Goal: Information Seeking & Learning: Learn about a topic

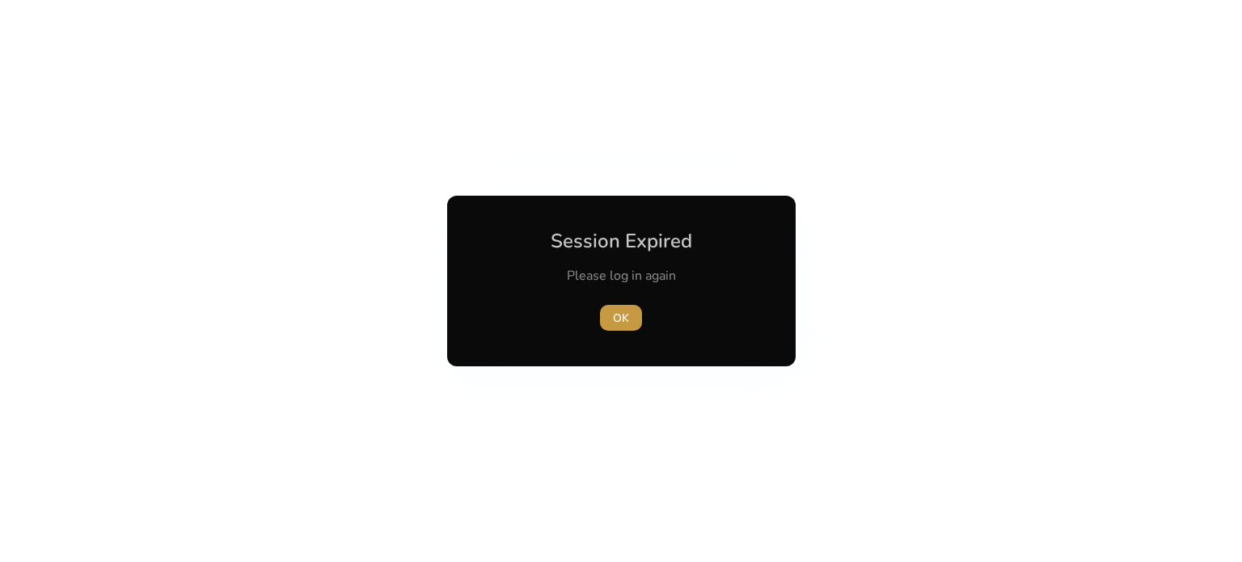
click at [622, 311] on span "OK" at bounding box center [621, 318] width 16 height 17
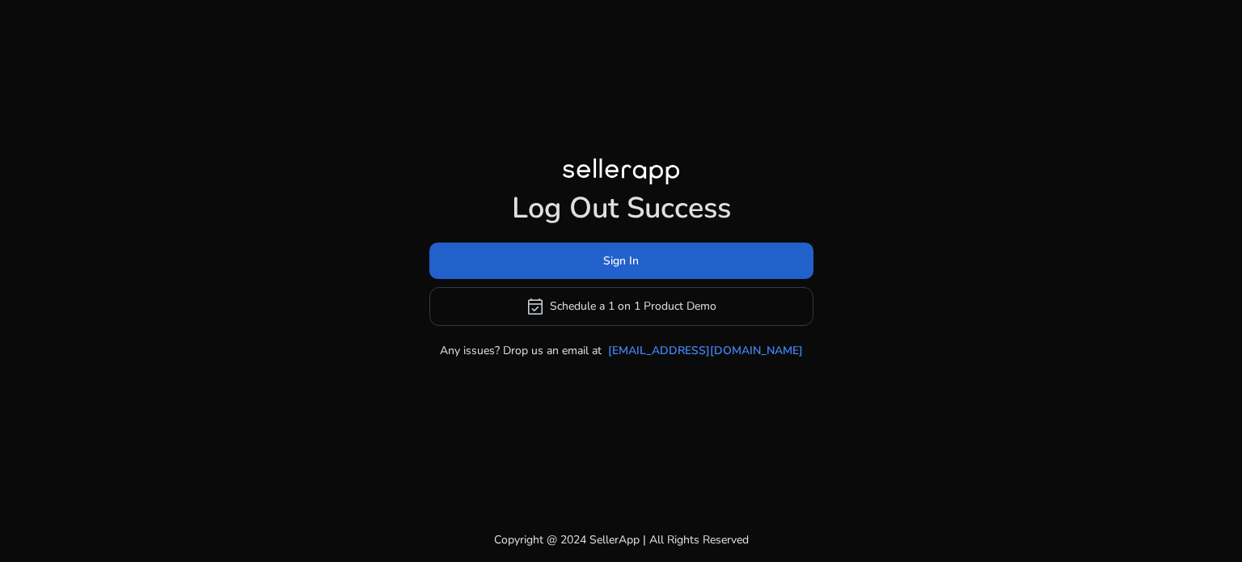
click at [679, 257] on span at bounding box center [621, 260] width 384 height 39
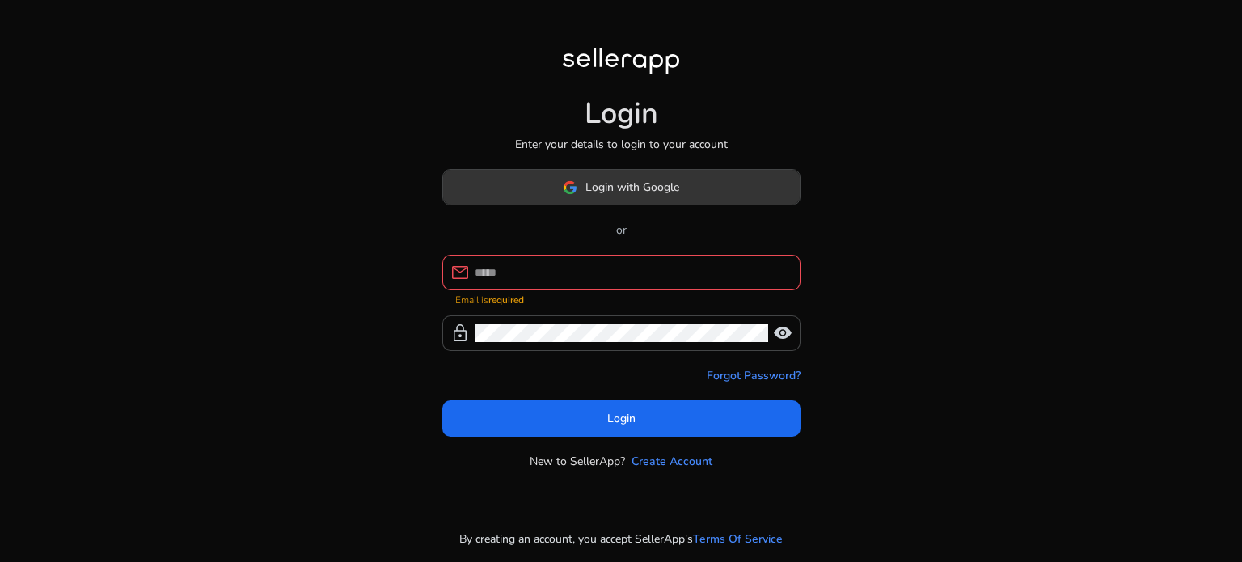
click at [657, 207] on span at bounding box center [621, 187] width 357 height 39
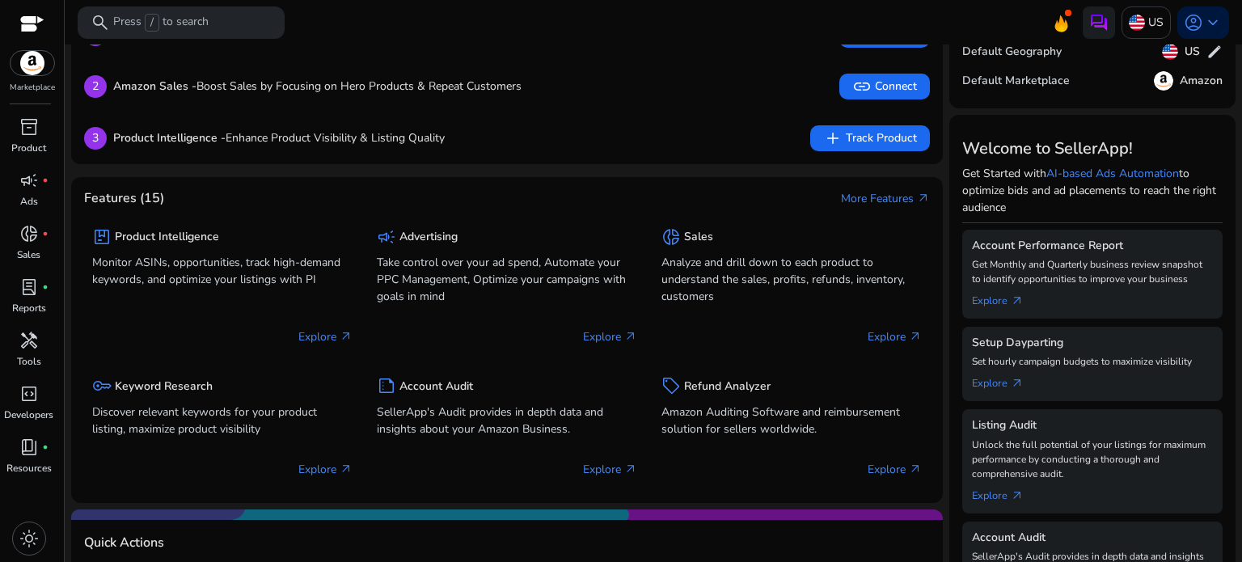
scroll to position [134, 0]
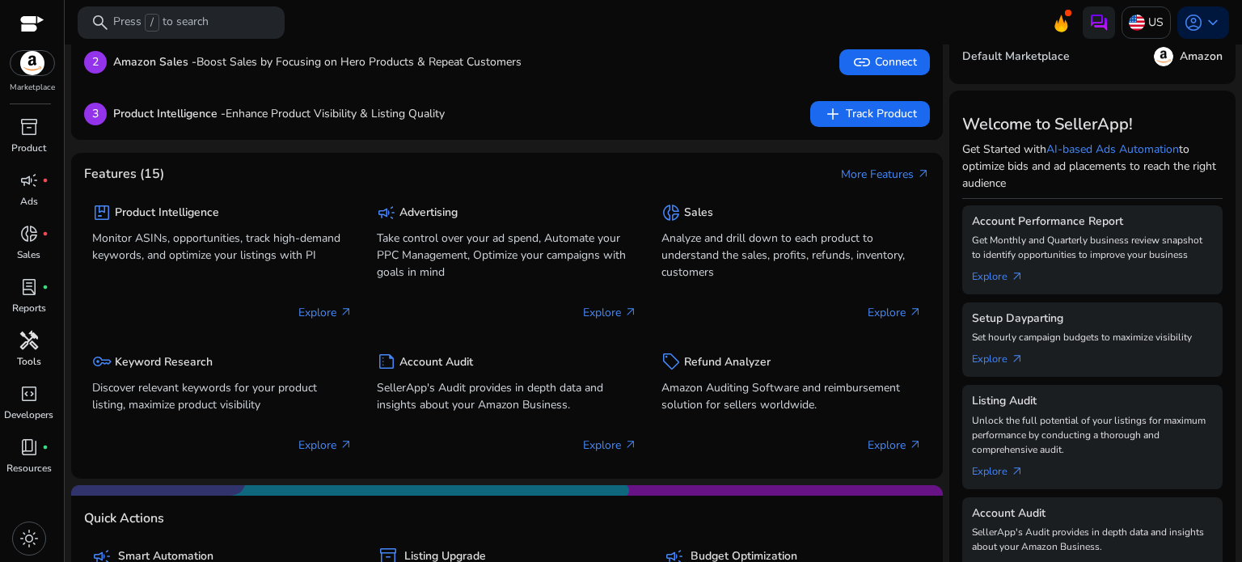
click at [41, 346] on div "handyman" at bounding box center [28, 340] width 45 height 26
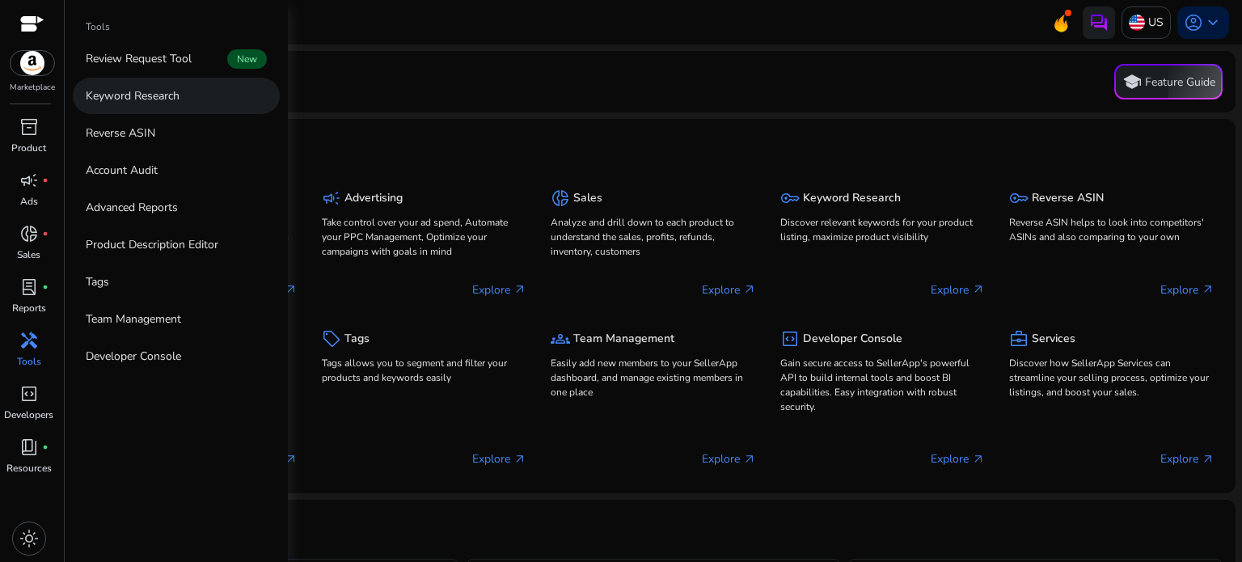
click at [163, 106] on link "Keyword Research" at bounding box center [176, 96] width 207 height 36
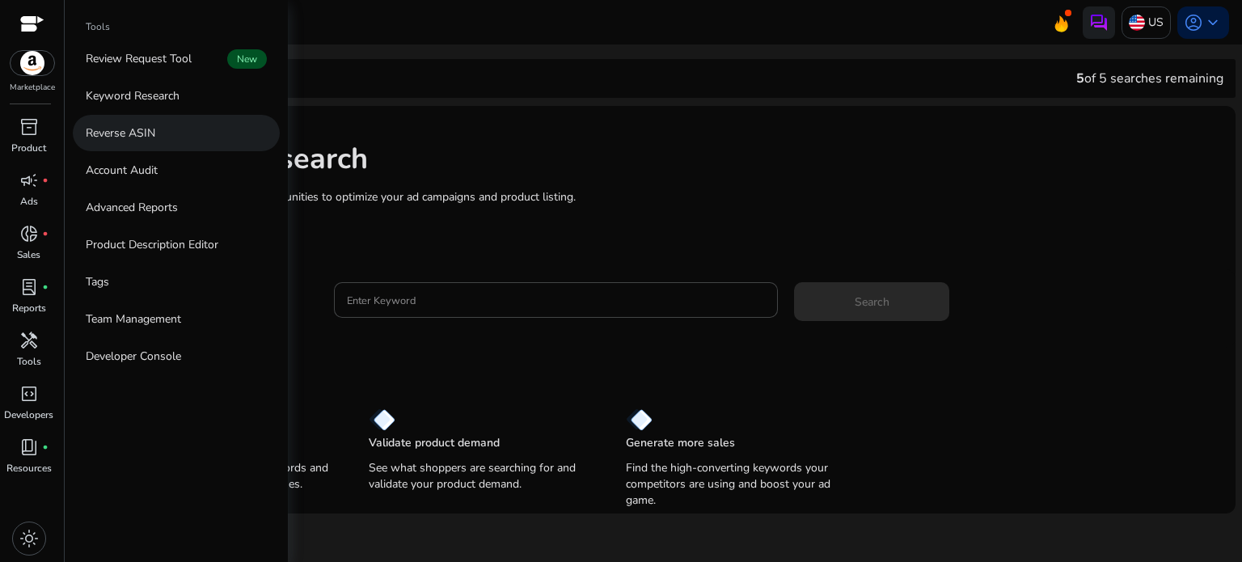
click at [141, 142] on link "Reverse ASIN" at bounding box center [176, 133] width 207 height 36
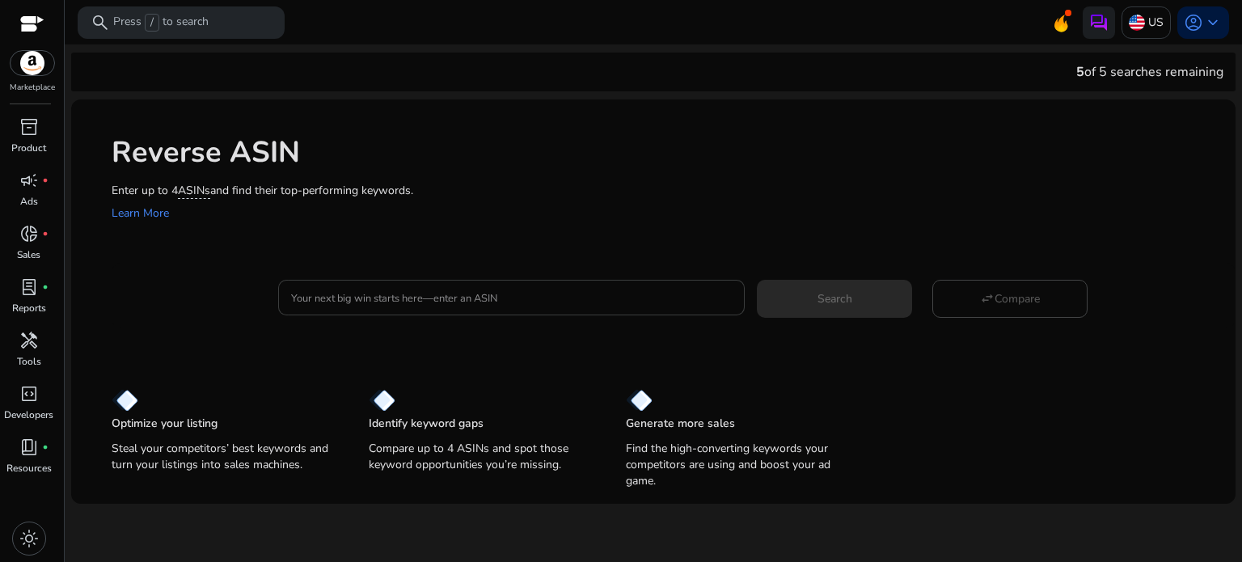
click at [427, 301] on input "Your next big win starts here—enter an ASIN" at bounding box center [511, 298] width 441 height 18
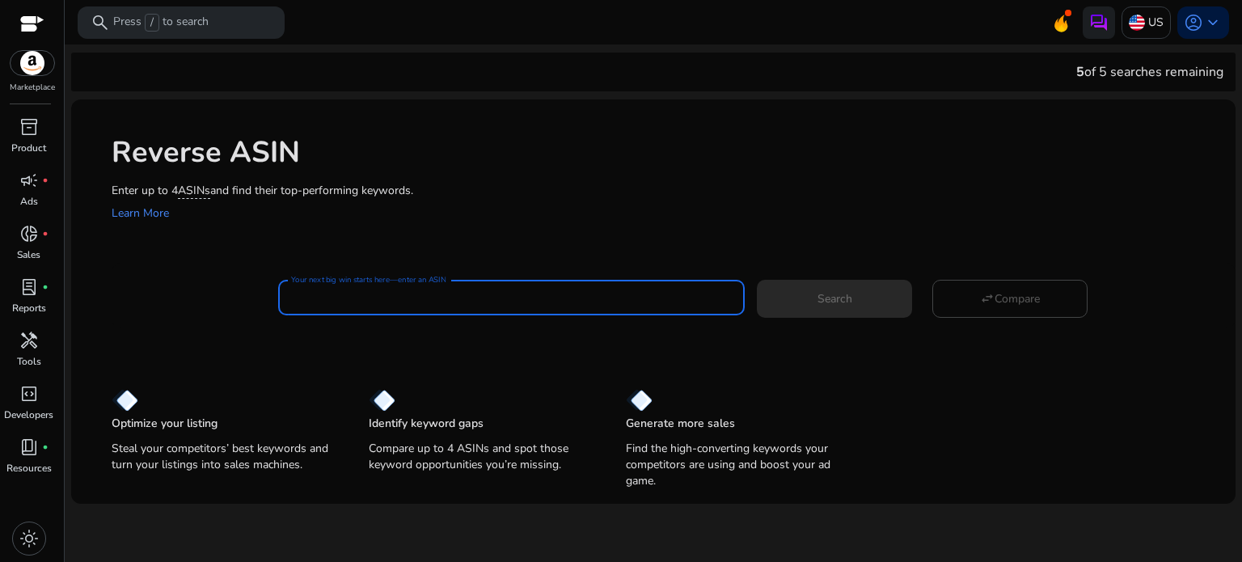
click at [454, 302] on input "Your next big win starts here—enter an ASIN" at bounding box center [511, 298] width 441 height 18
click at [323, 292] on input "Your next big win starts here—enter an ASIN" at bounding box center [511, 298] width 441 height 18
paste input "**********"
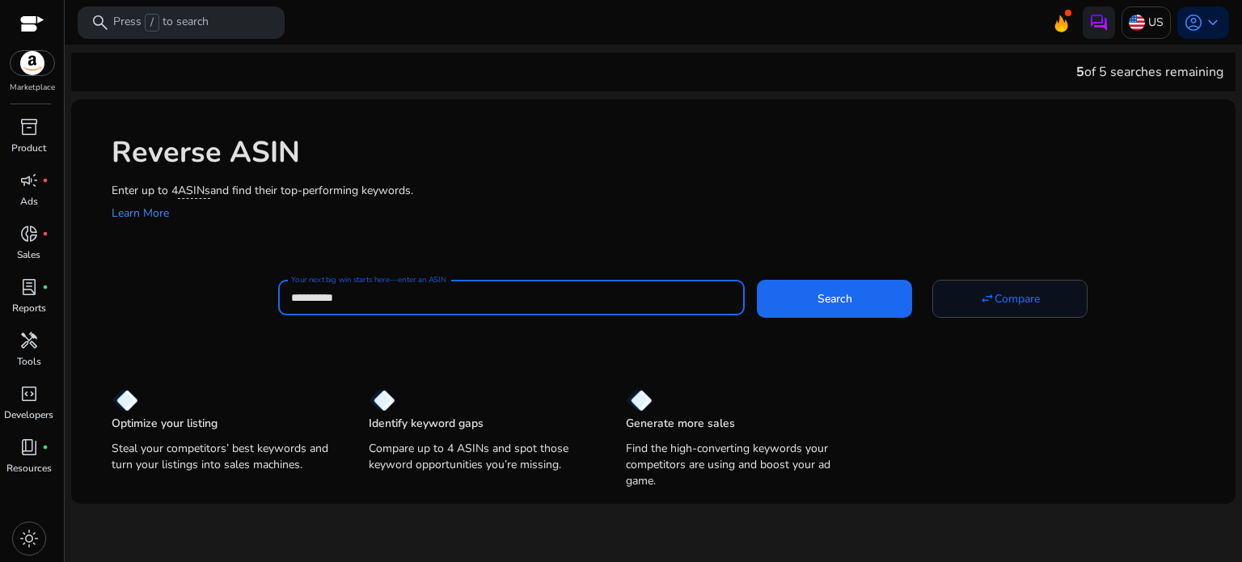
type input "**********"
click at [1032, 300] on span "Compare" at bounding box center [1017, 298] width 45 height 17
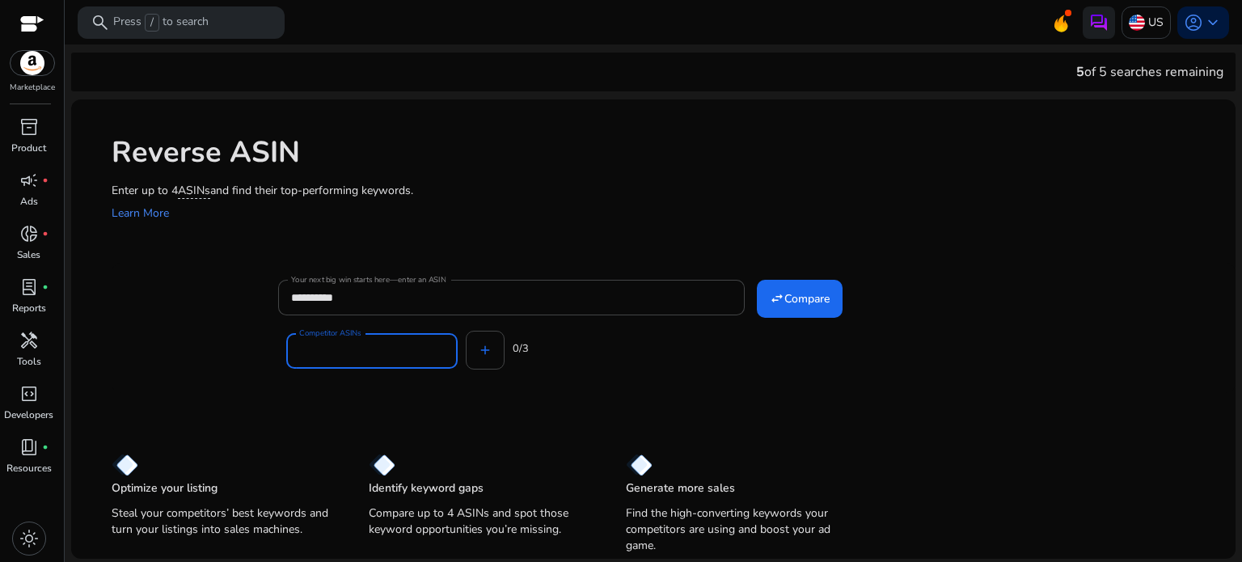
click at [339, 350] on input "Competitor ASINs" at bounding box center [372, 351] width 146 height 18
paste input "**********"
type input "**********"
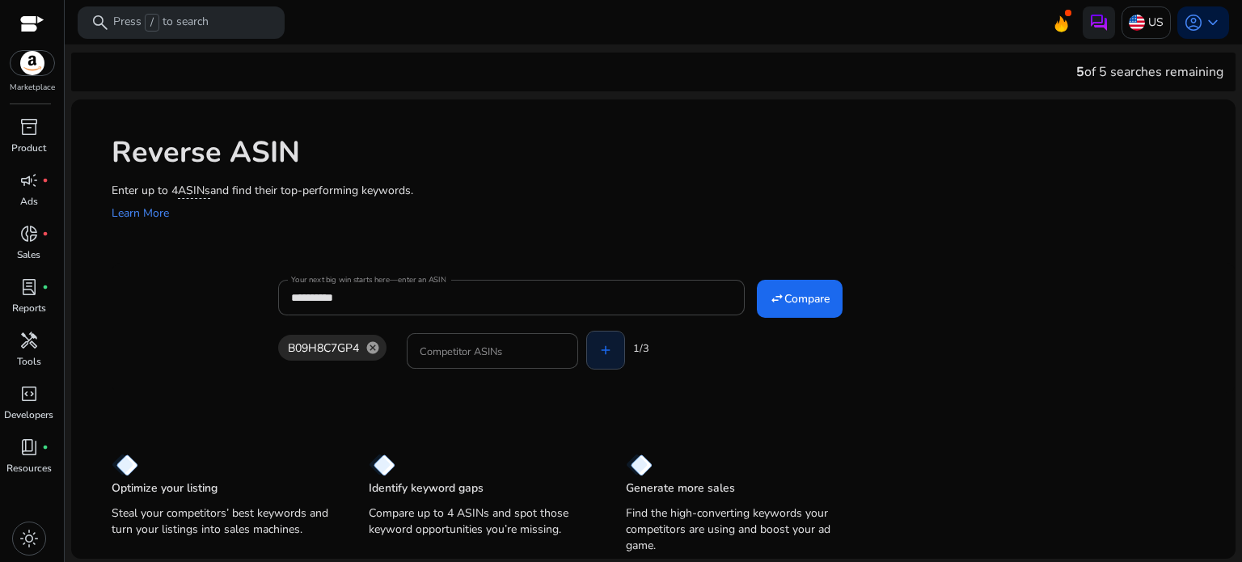
click at [484, 351] on div "B09H8C7GP4 cancel Competitor ASINs add 1/3" at bounding box center [667, 347] width 778 height 65
click at [506, 356] on input "Competitor ASINs" at bounding box center [493, 351] width 146 height 18
paste input "**********"
type input "**********"
click at [602, 351] on div "B09H8C7GP4 cancel Competitor ASINs add 1/3" at bounding box center [667, 347] width 778 height 65
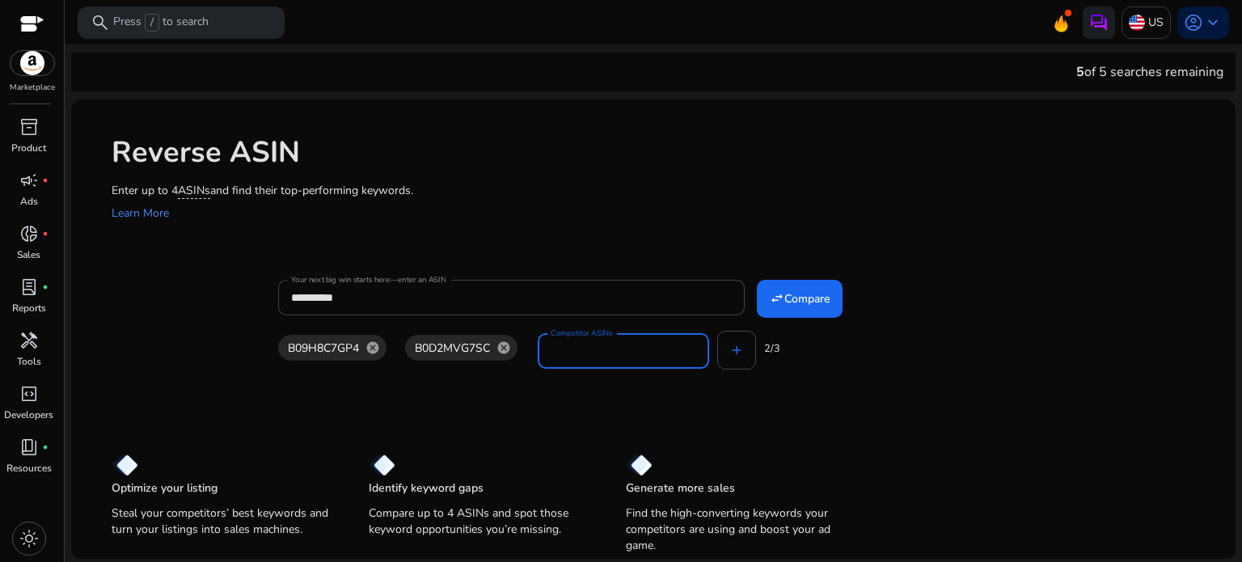
click at [615, 346] on input "Competitor ASINs" at bounding box center [624, 351] width 146 height 18
paste input "**********"
type input "**********"
click at [867, 361] on div "B09H8C7GP4 cancel B0D2MVG7SC cancel B0DT3MD583 cancel 3/3" at bounding box center [667, 347] width 778 height 65
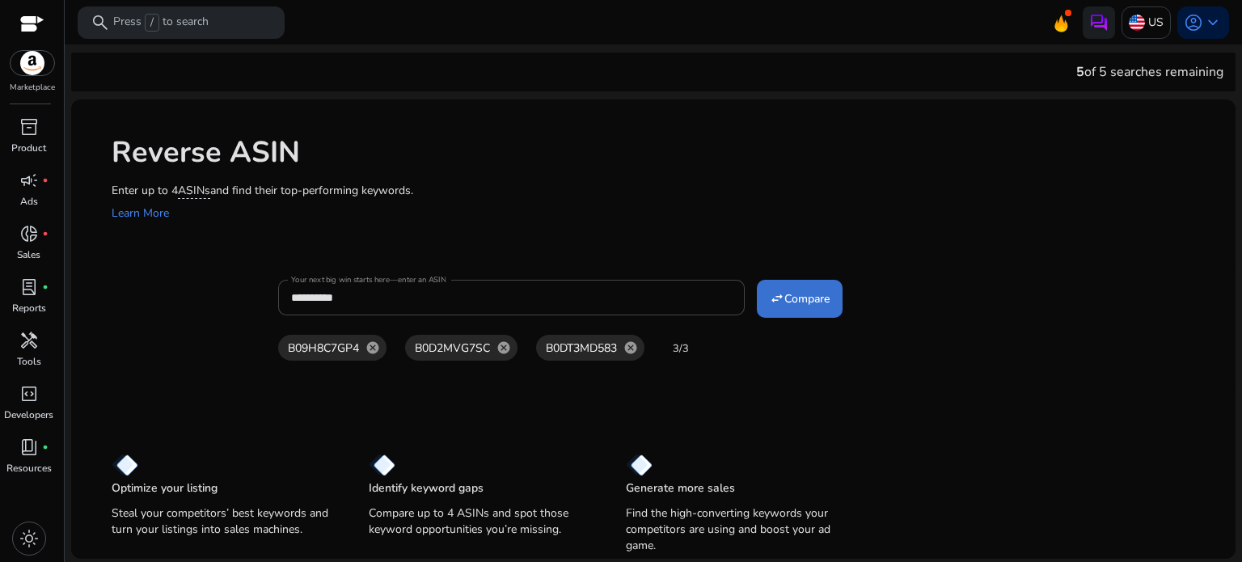
click at [785, 311] on span at bounding box center [800, 298] width 86 height 39
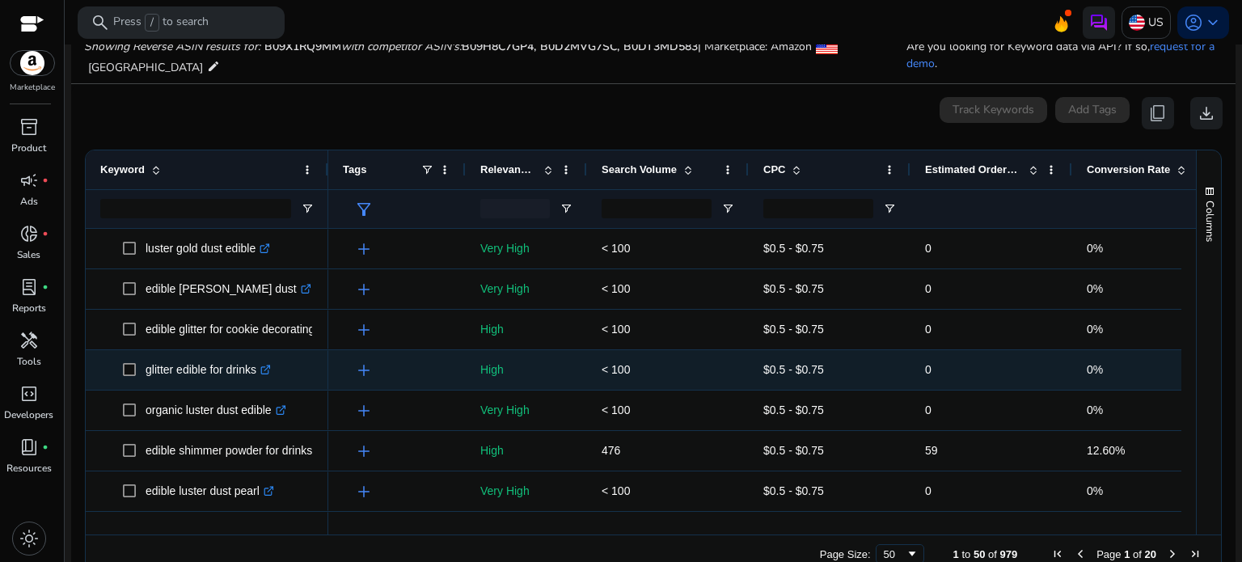
scroll to position [1701, 0]
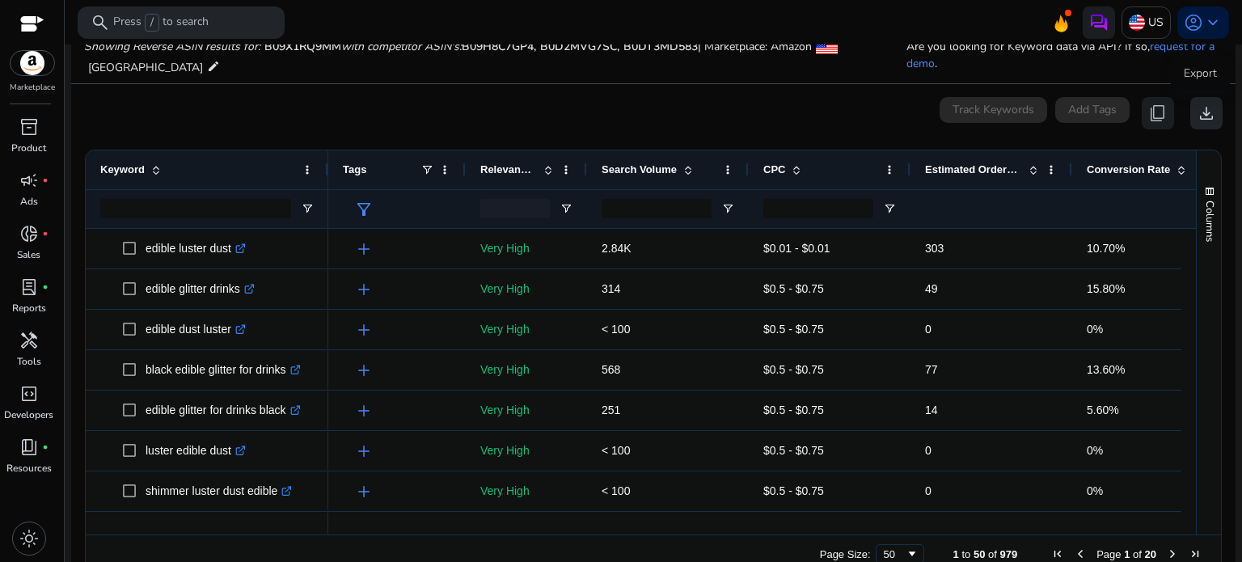
click at [1197, 112] on span "download" at bounding box center [1206, 113] width 19 height 19
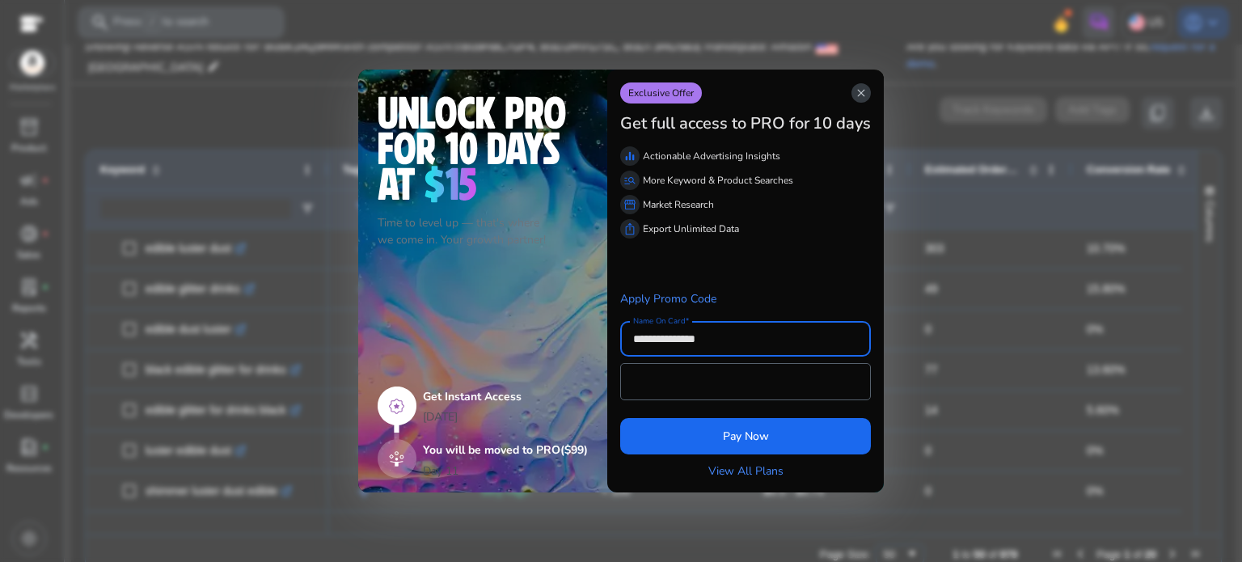
click at [864, 90] on span "close" at bounding box center [861, 93] width 13 height 13
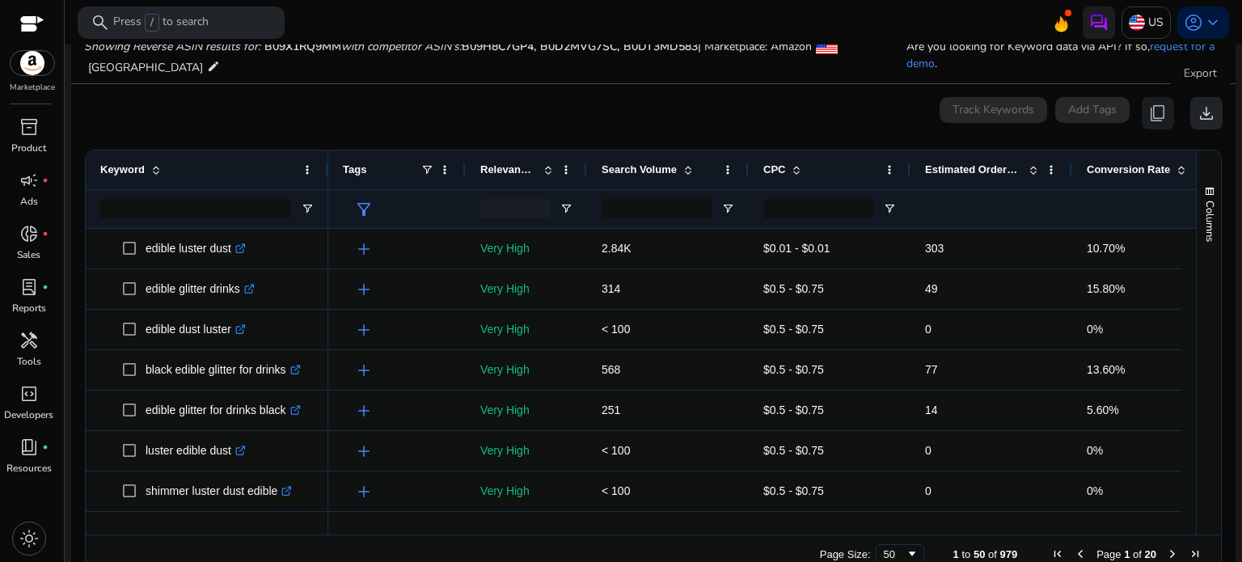
click at [1197, 115] on span "download" at bounding box center [1206, 113] width 19 height 19
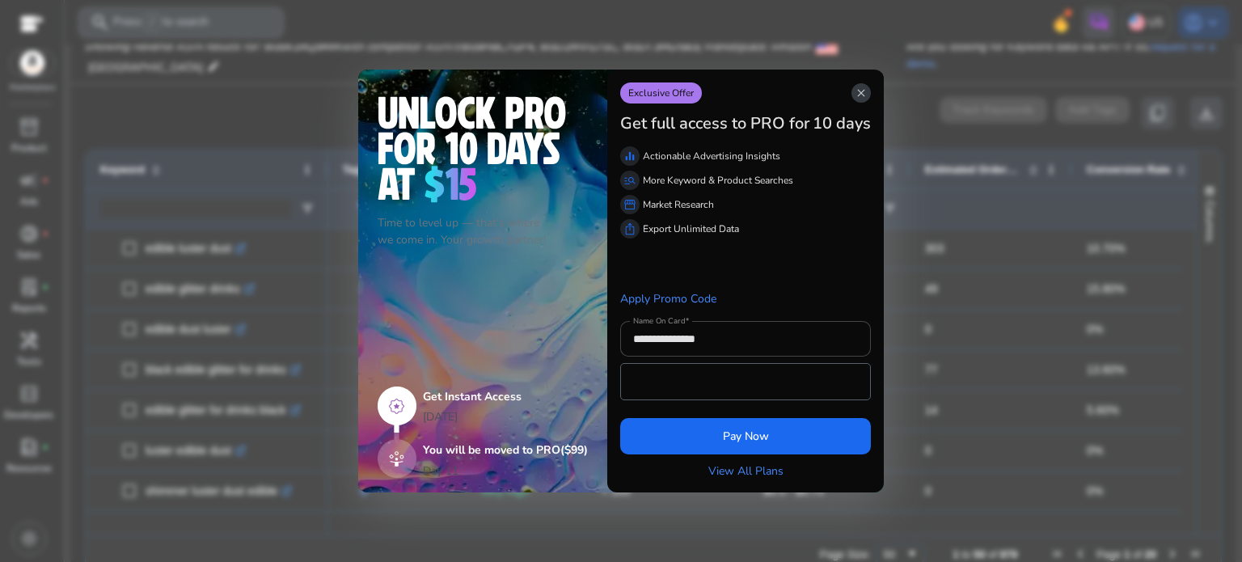
click at [863, 96] on span "close" at bounding box center [861, 93] width 13 height 13
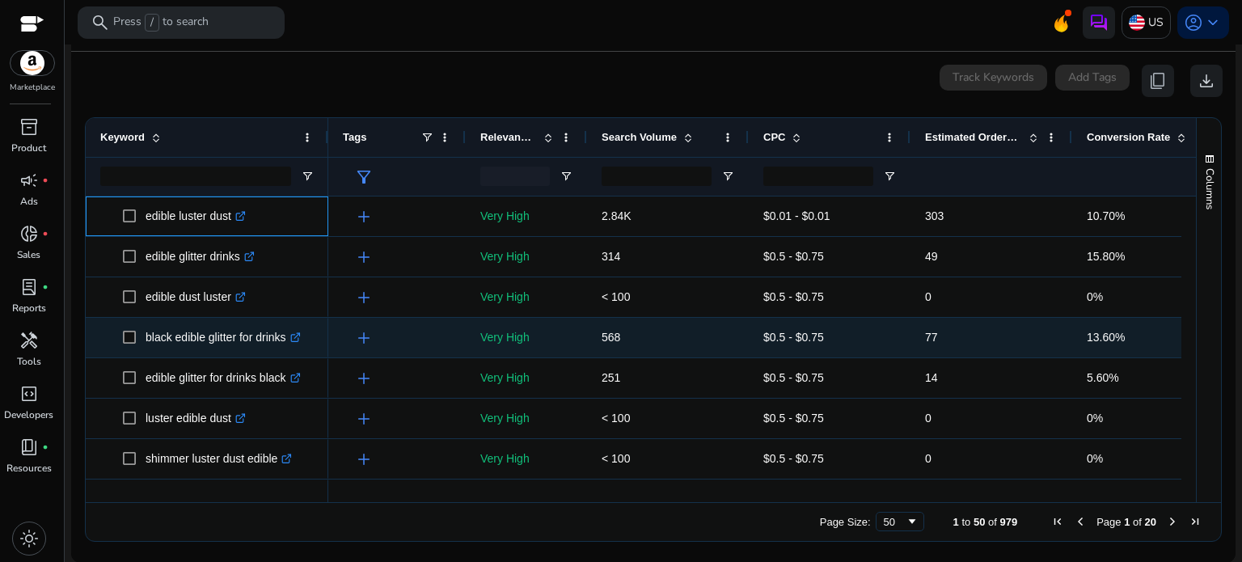
drag, startPoint x: 113, startPoint y: 205, endPoint x: 288, endPoint y: 370, distance: 240.2
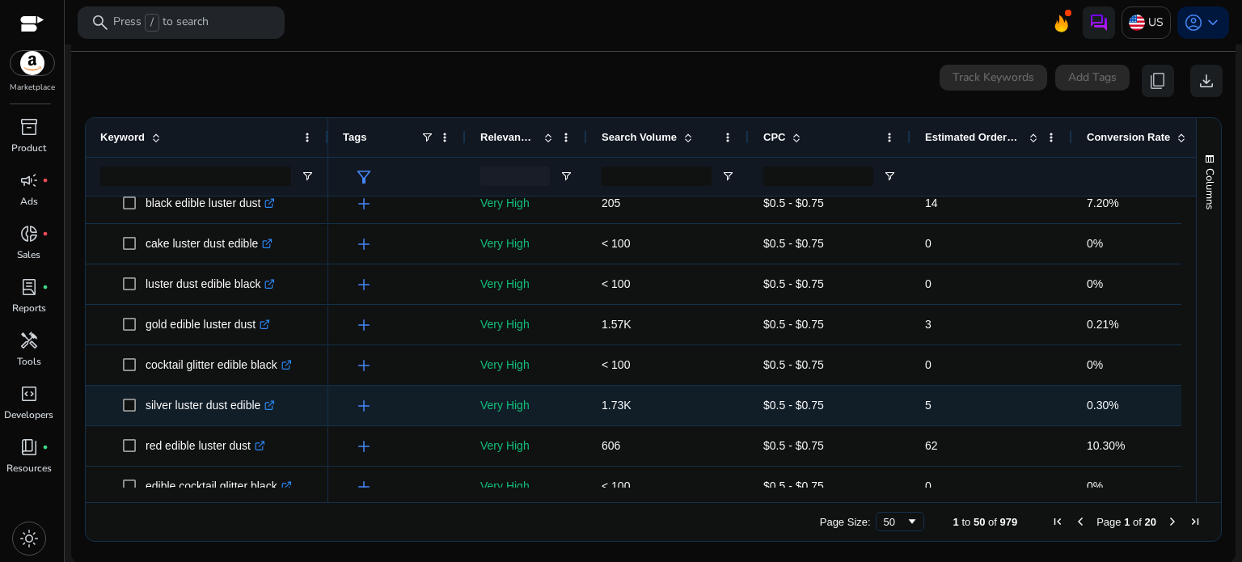
drag, startPoint x: 140, startPoint y: 209, endPoint x: 279, endPoint y: 420, distance: 252.1
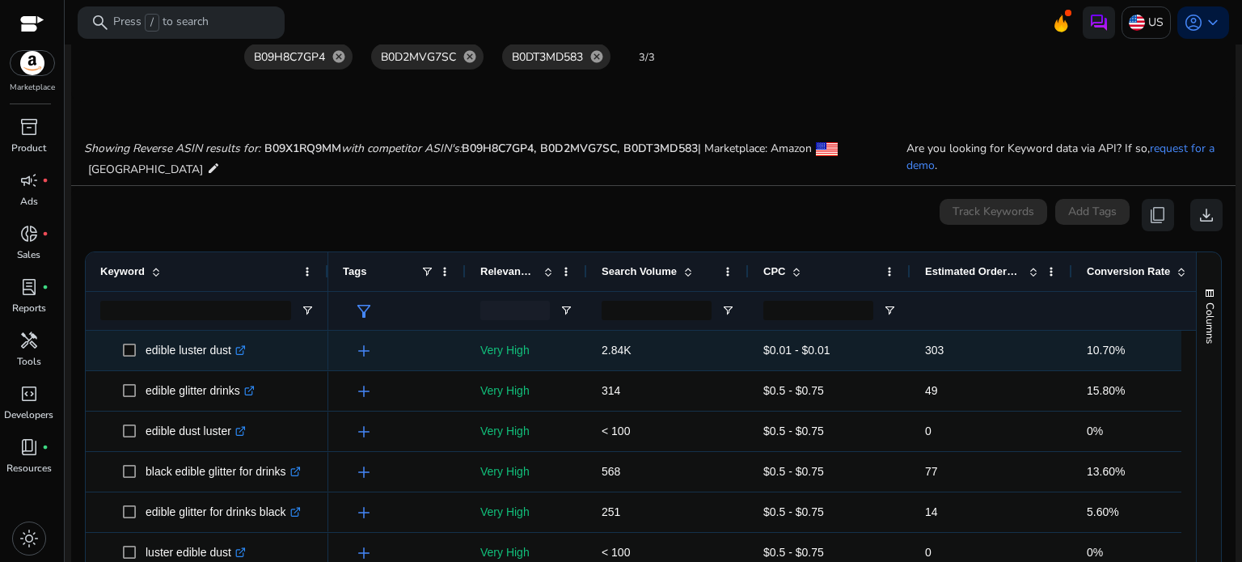
drag, startPoint x: 302, startPoint y: 475, endPoint x: 232, endPoint y: 345, distance: 147.3
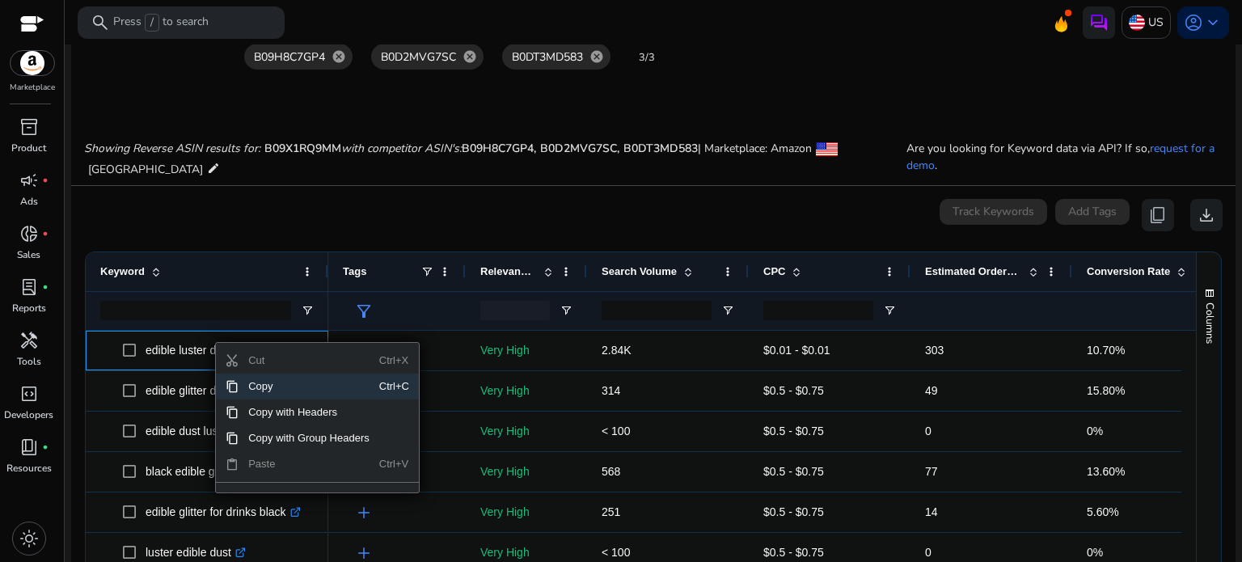
click at [252, 382] on span "Copy" at bounding box center [309, 387] width 141 height 26
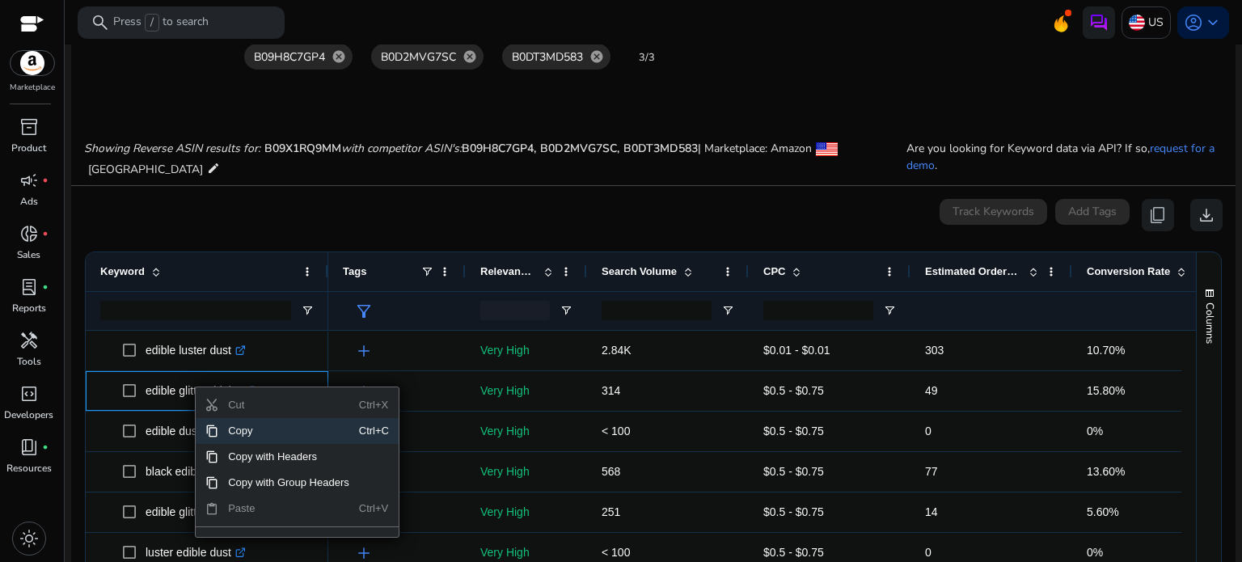
click at [249, 433] on span "Copy" at bounding box center [288, 431] width 141 height 26
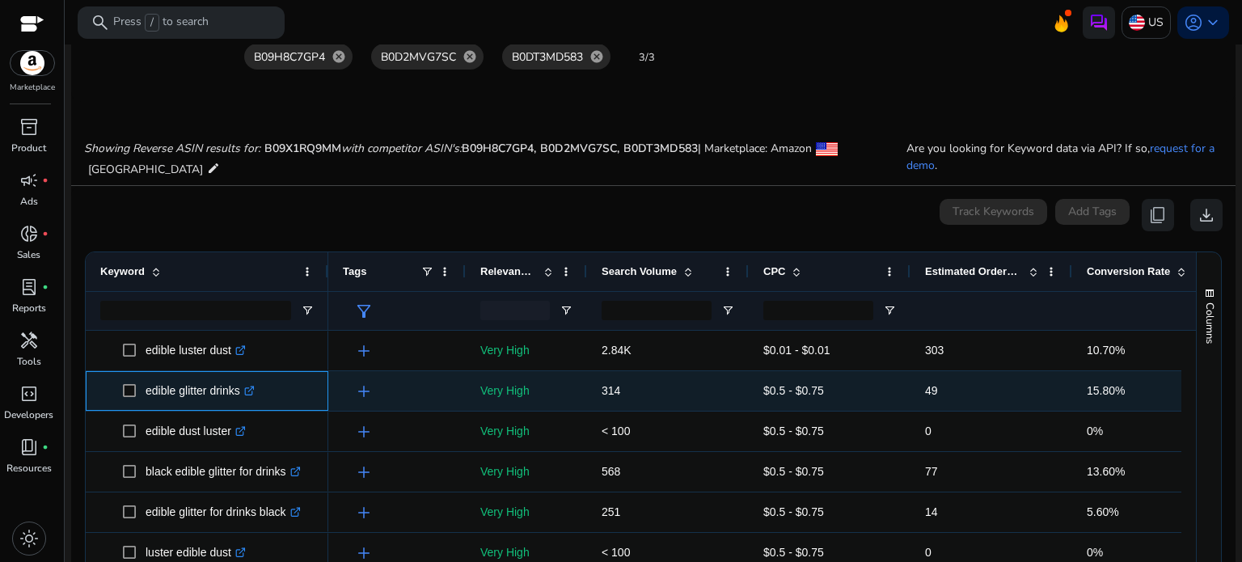
copy div ".st0{fill:#2c8af8} cocktail glitter edible black .st0{fill:#2c8af8} gold edible…"
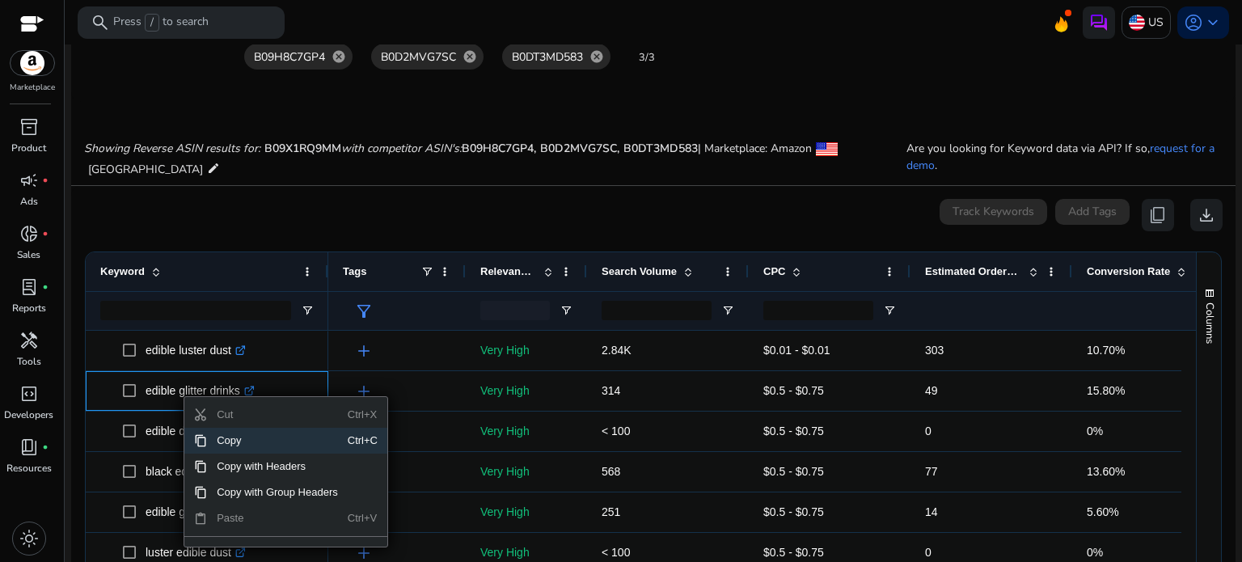
click at [226, 436] on span "Copy" at bounding box center [277, 441] width 141 height 26
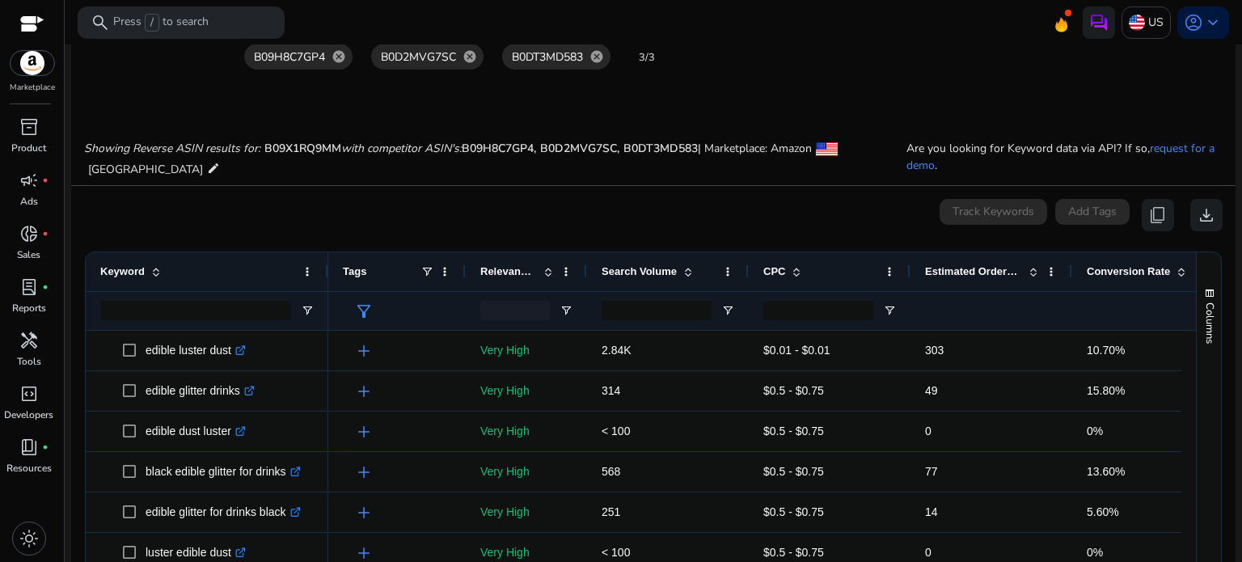
click at [711, 218] on div "0 keyword(s) selected Track Keywords Add Tags content_copy download" at bounding box center [653, 215] width 1139 height 32
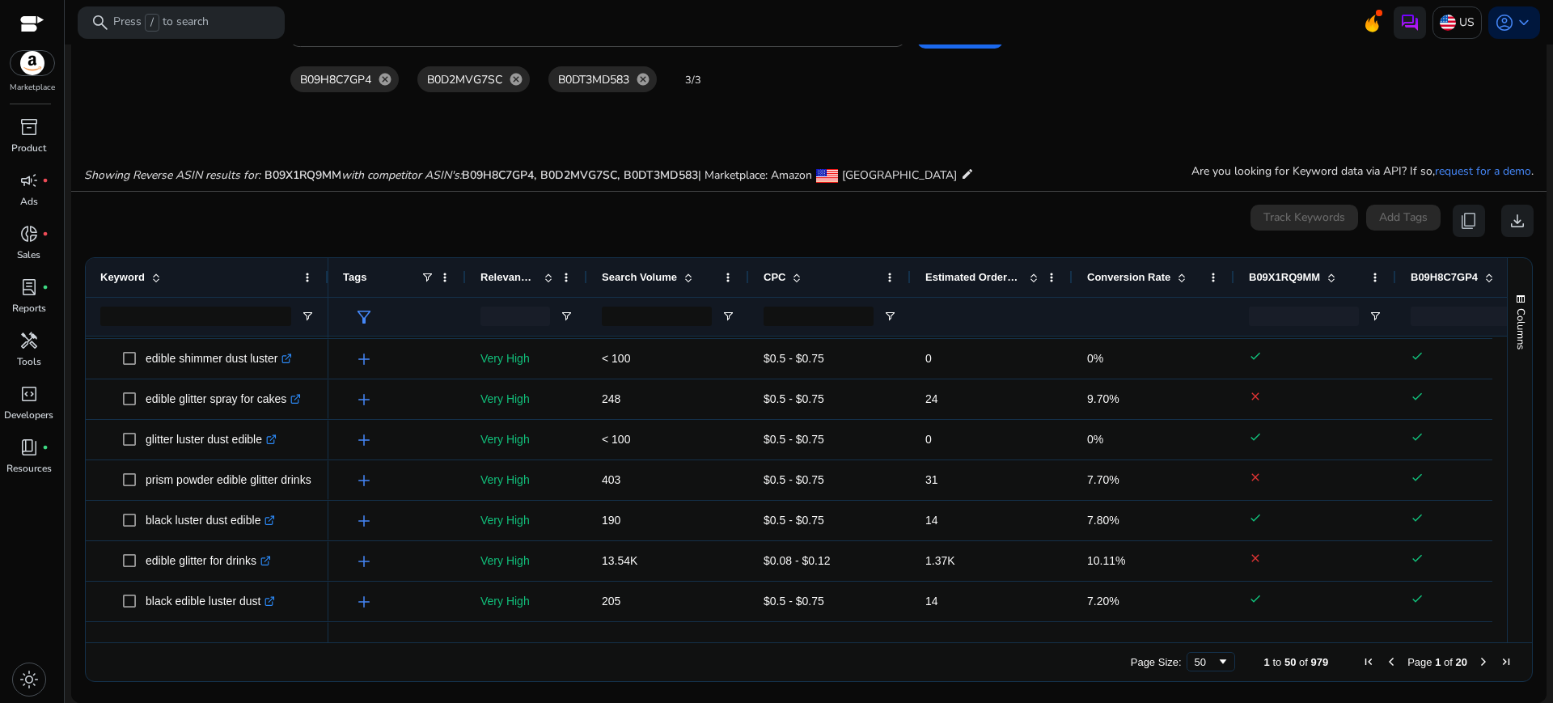
scroll to position [287, 0]
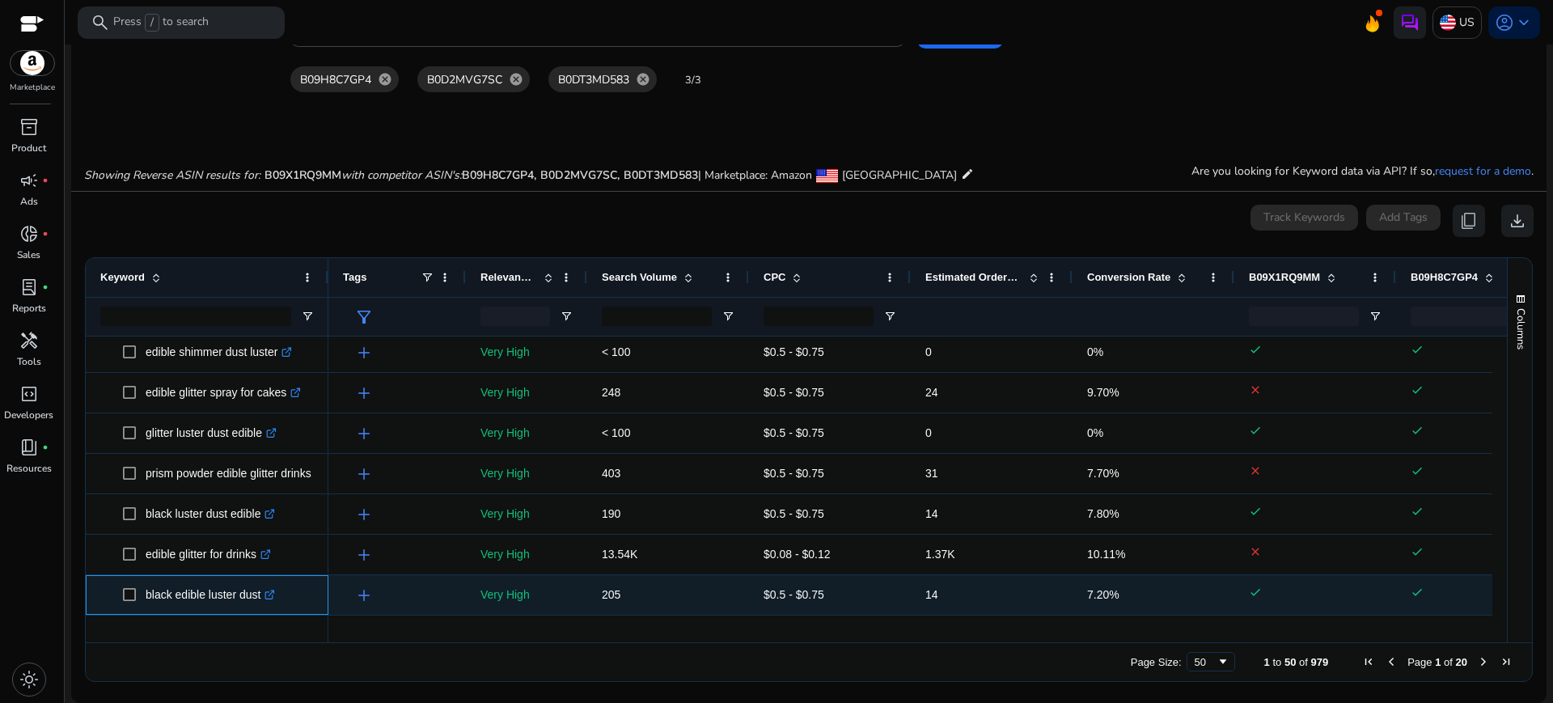
click at [150, 561] on p "black edible luster dust .st0{fill:#2c8af8}" at bounding box center [210, 594] width 129 height 33
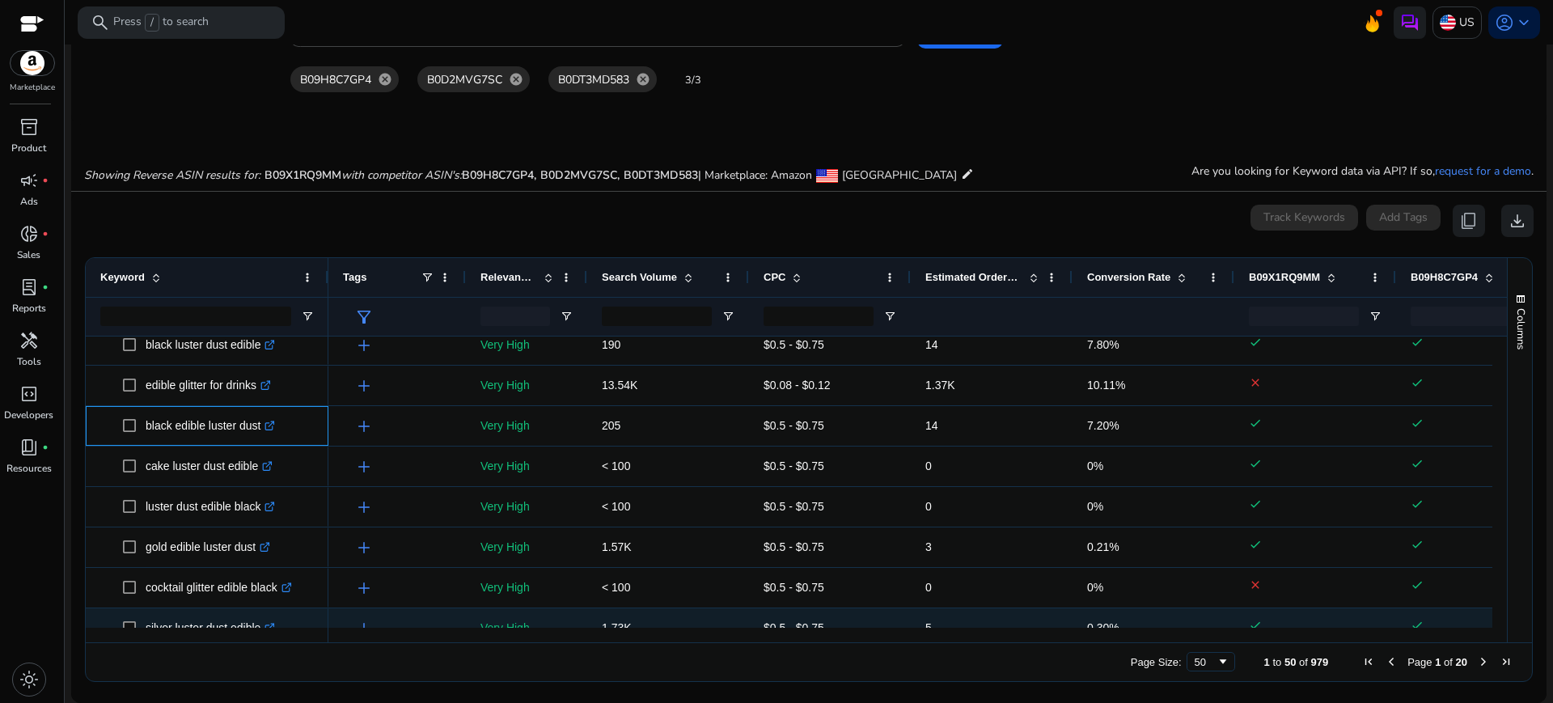
scroll to position [624, 0]
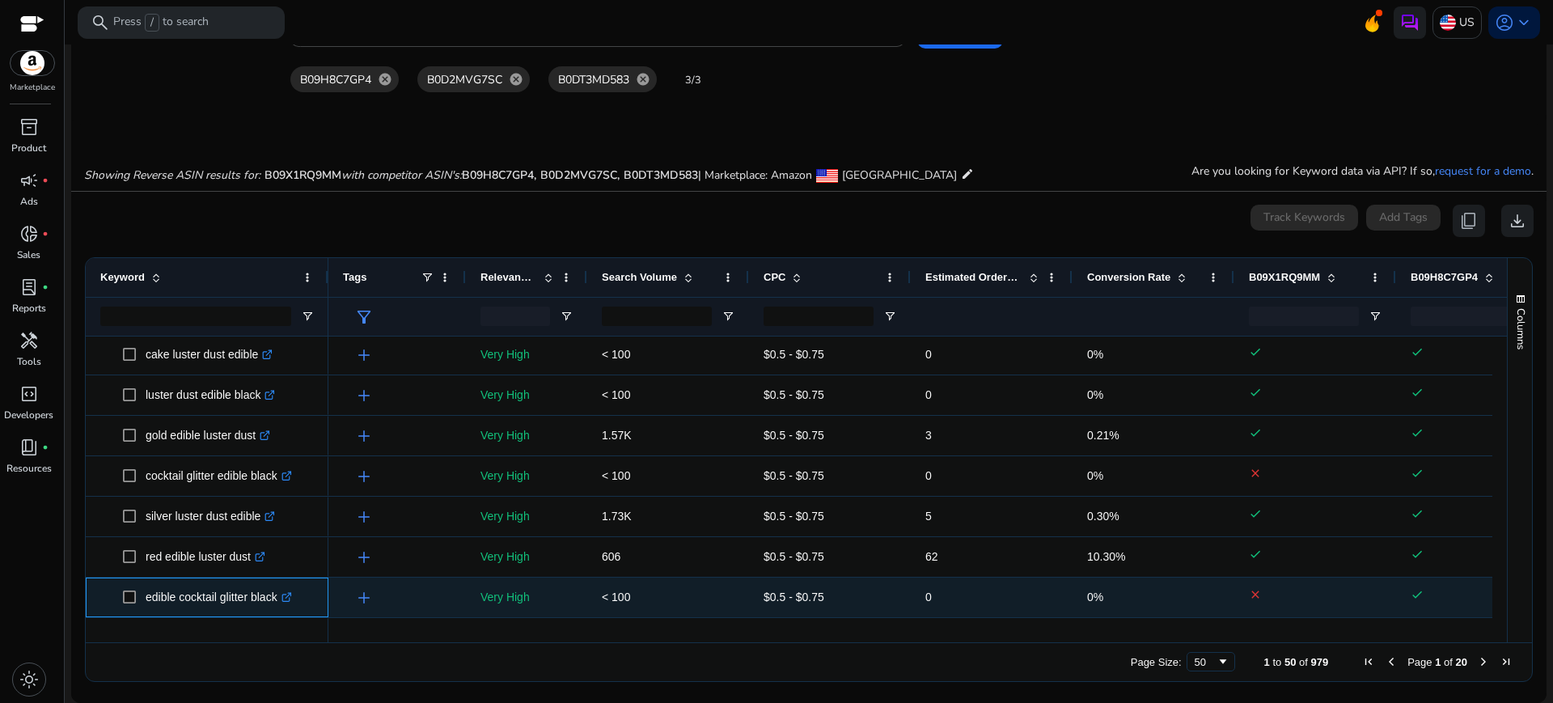
click at [239, 561] on p "edible cocktail glitter black .st0{fill:#2c8af8}" at bounding box center [219, 597] width 146 height 33
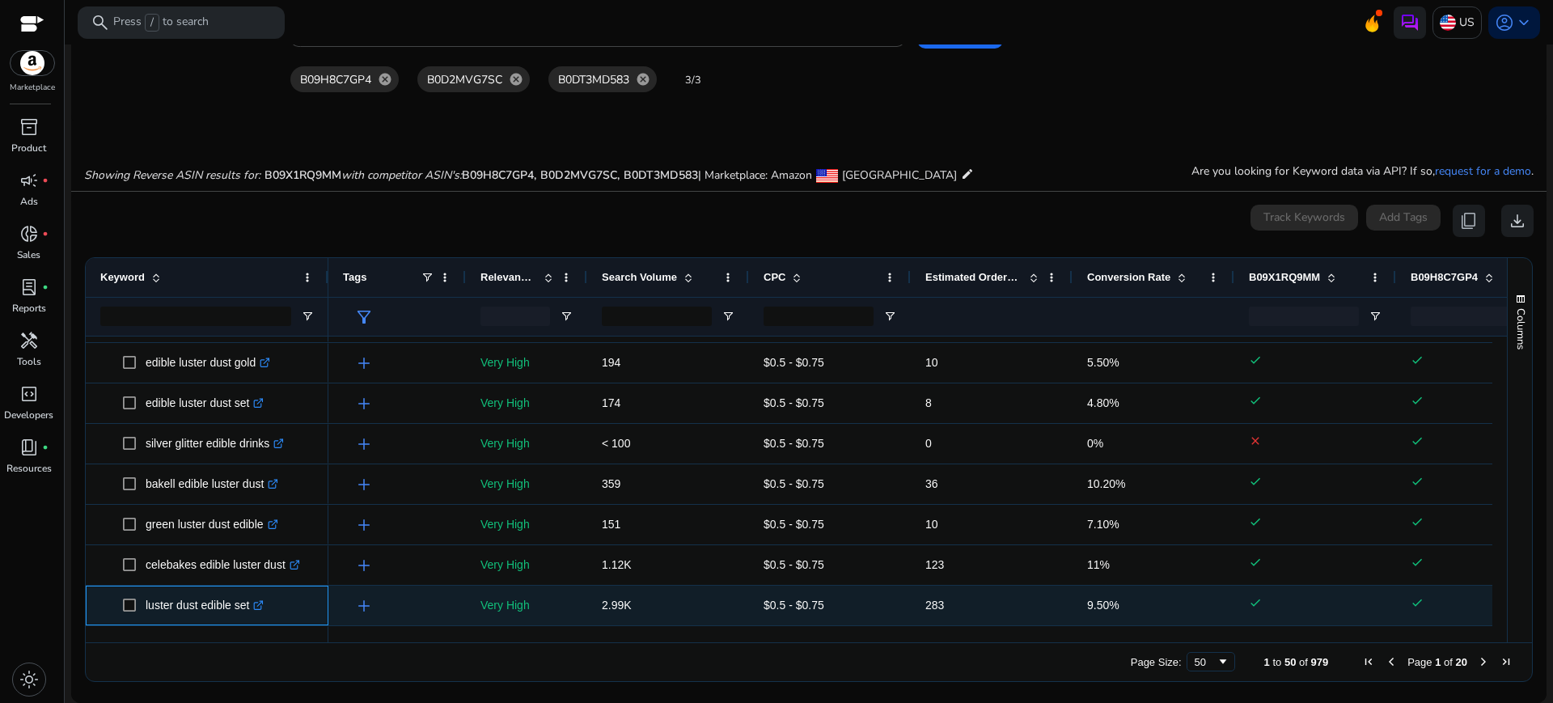
click at [191, 561] on p "luster dust edible set .st0{fill:#2c8af8}" at bounding box center [205, 605] width 118 height 33
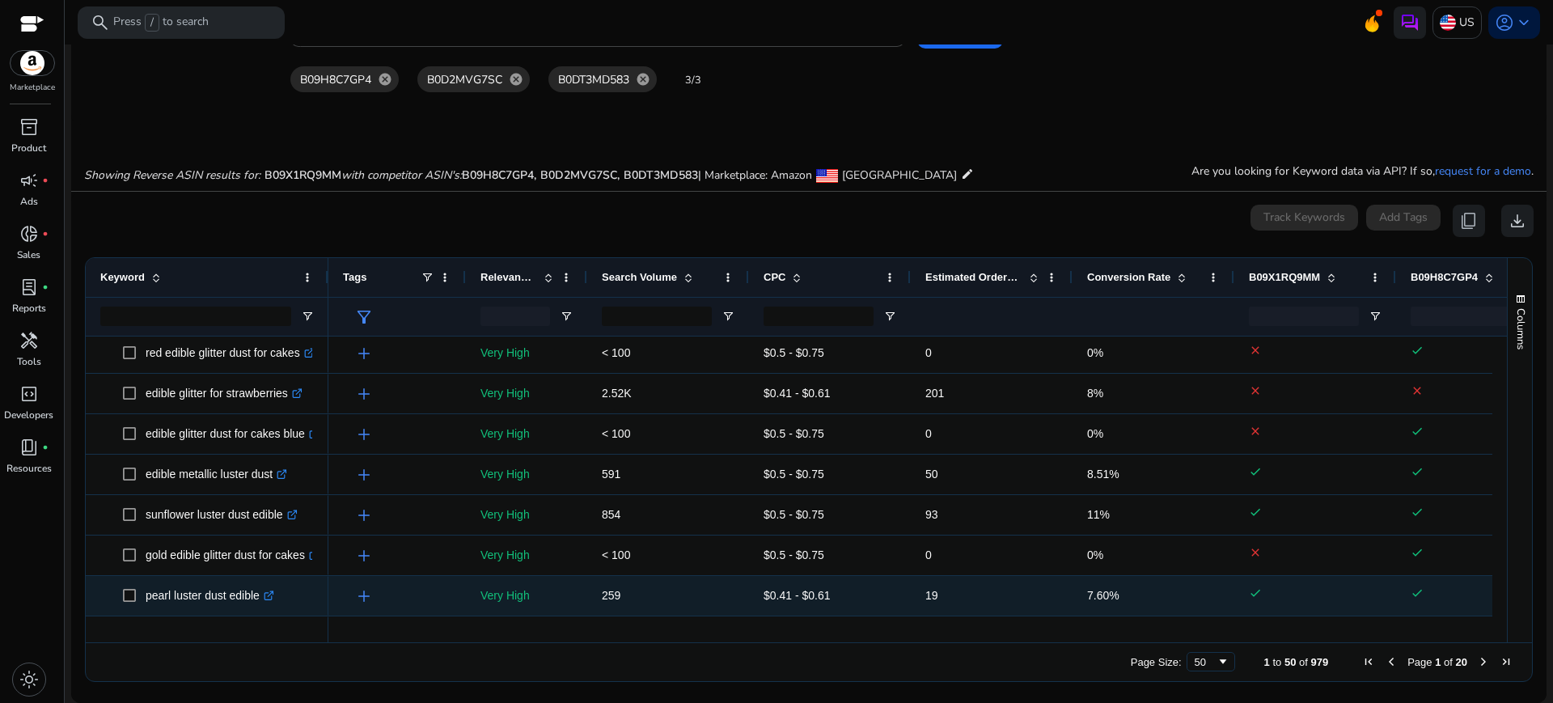
click at [273, 597] on icon ".st0{fill:#2c8af8}" at bounding box center [269, 595] width 11 height 11
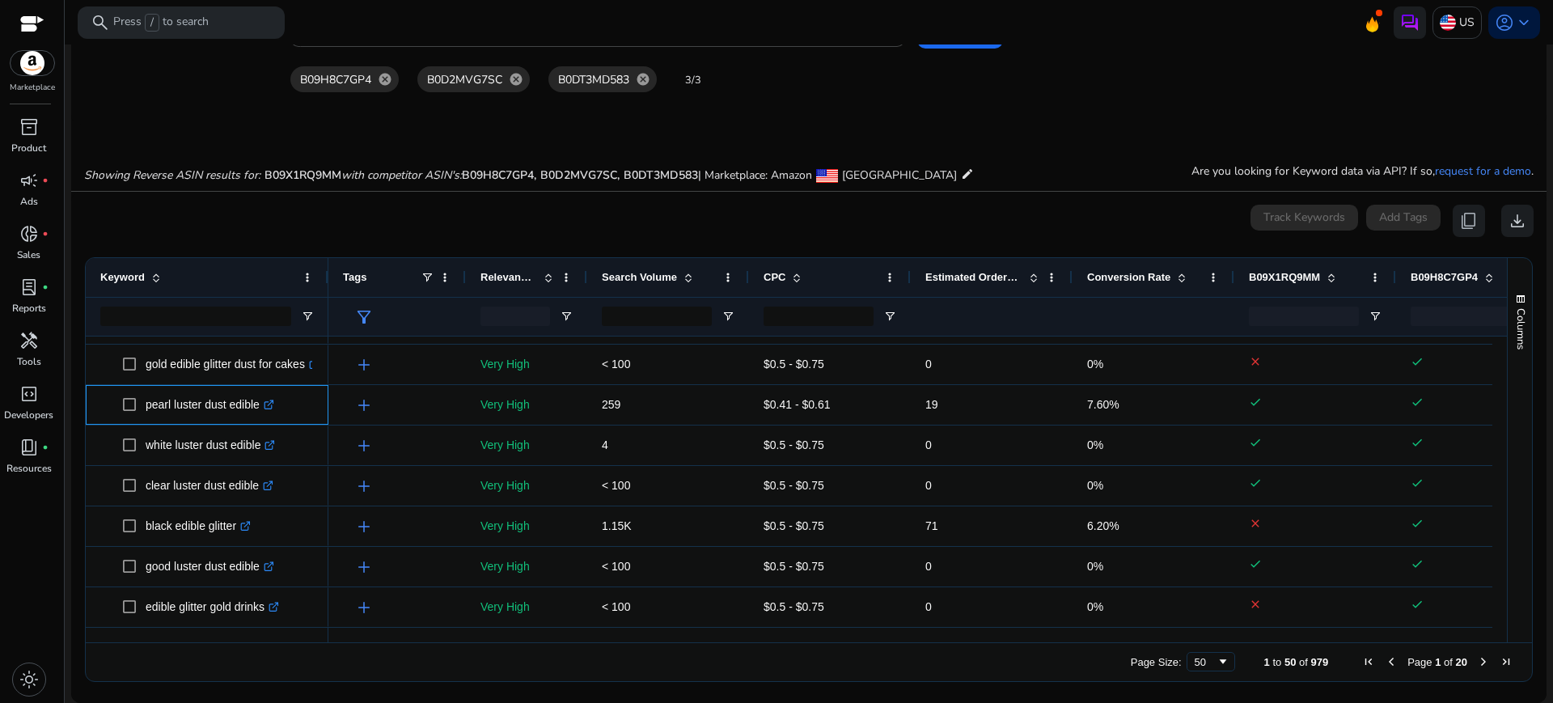
scroll to position [1332, 0]
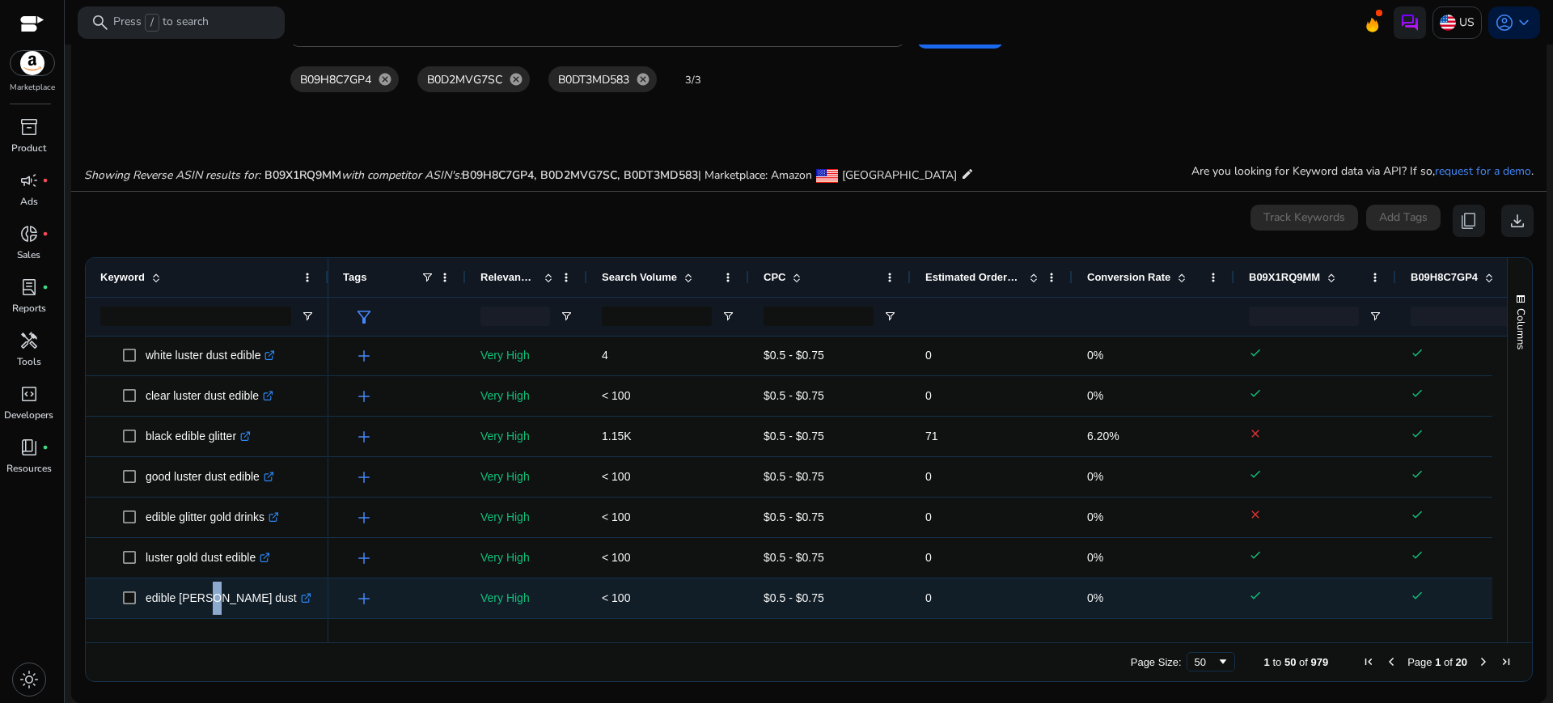
click at [202, 604] on p "edible [PERSON_NAME] dust .st0{fill:#2c8af8}" at bounding box center [229, 597] width 166 height 33
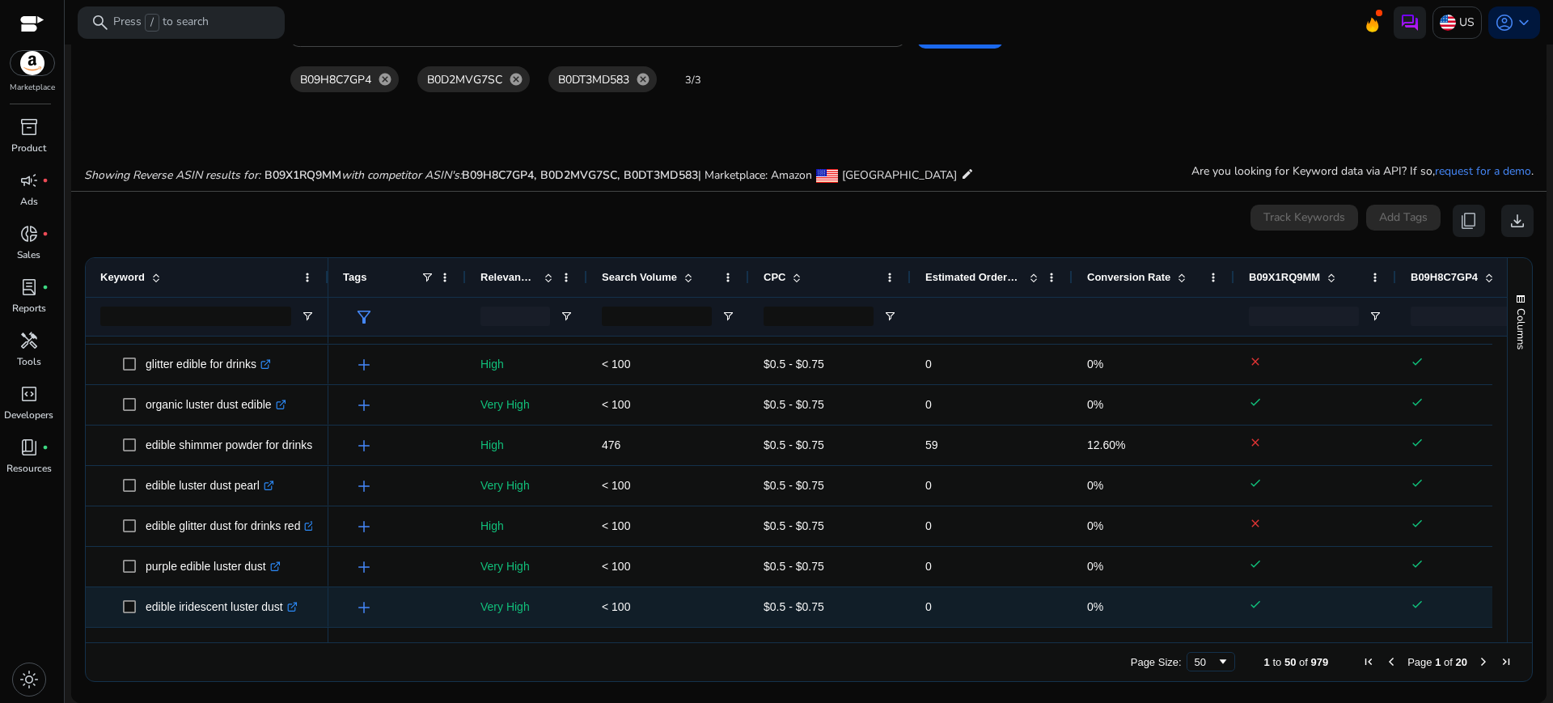
click at [236, 600] on p "edible iridescent luster dust .st0{fill:#2c8af8}" at bounding box center [222, 606] width 152 height 33
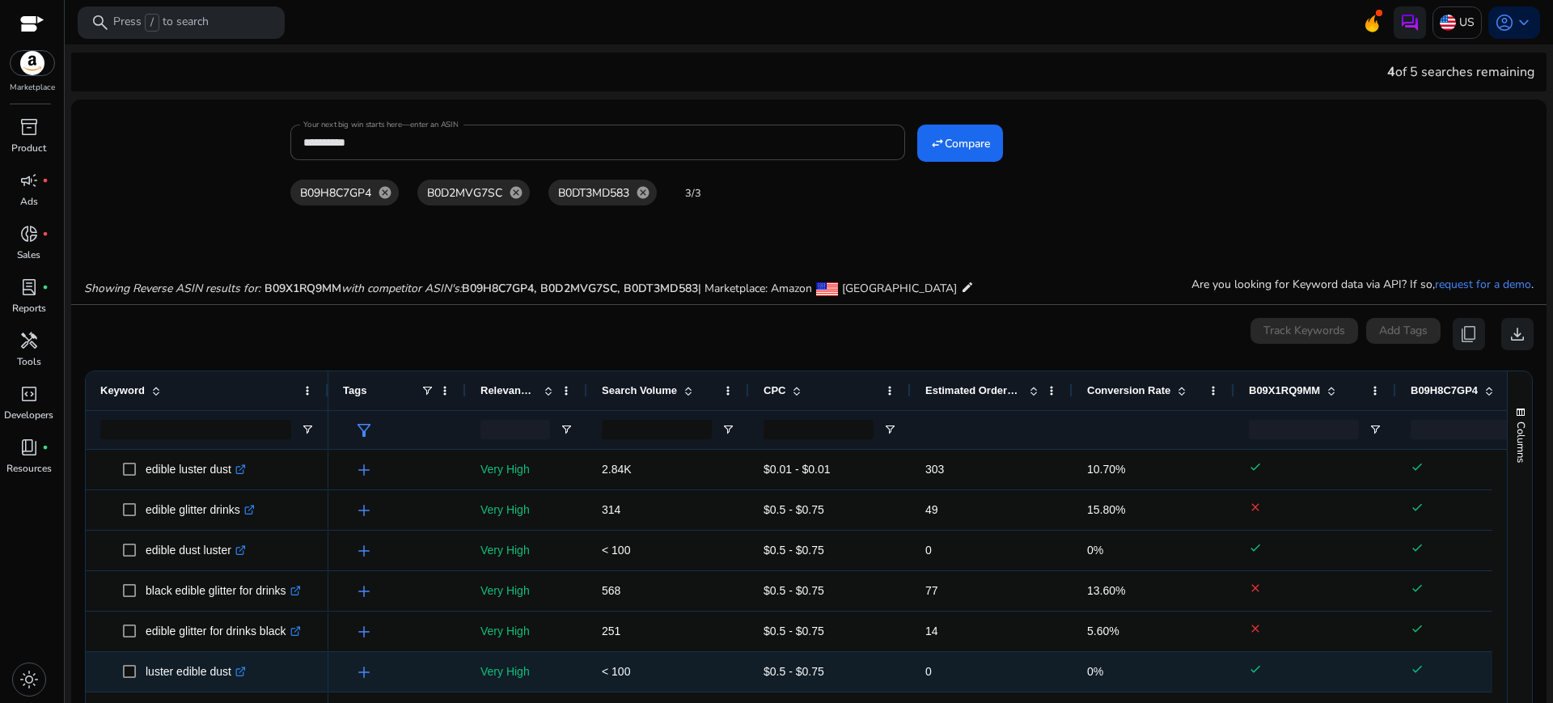
scroll to position [337, 0]
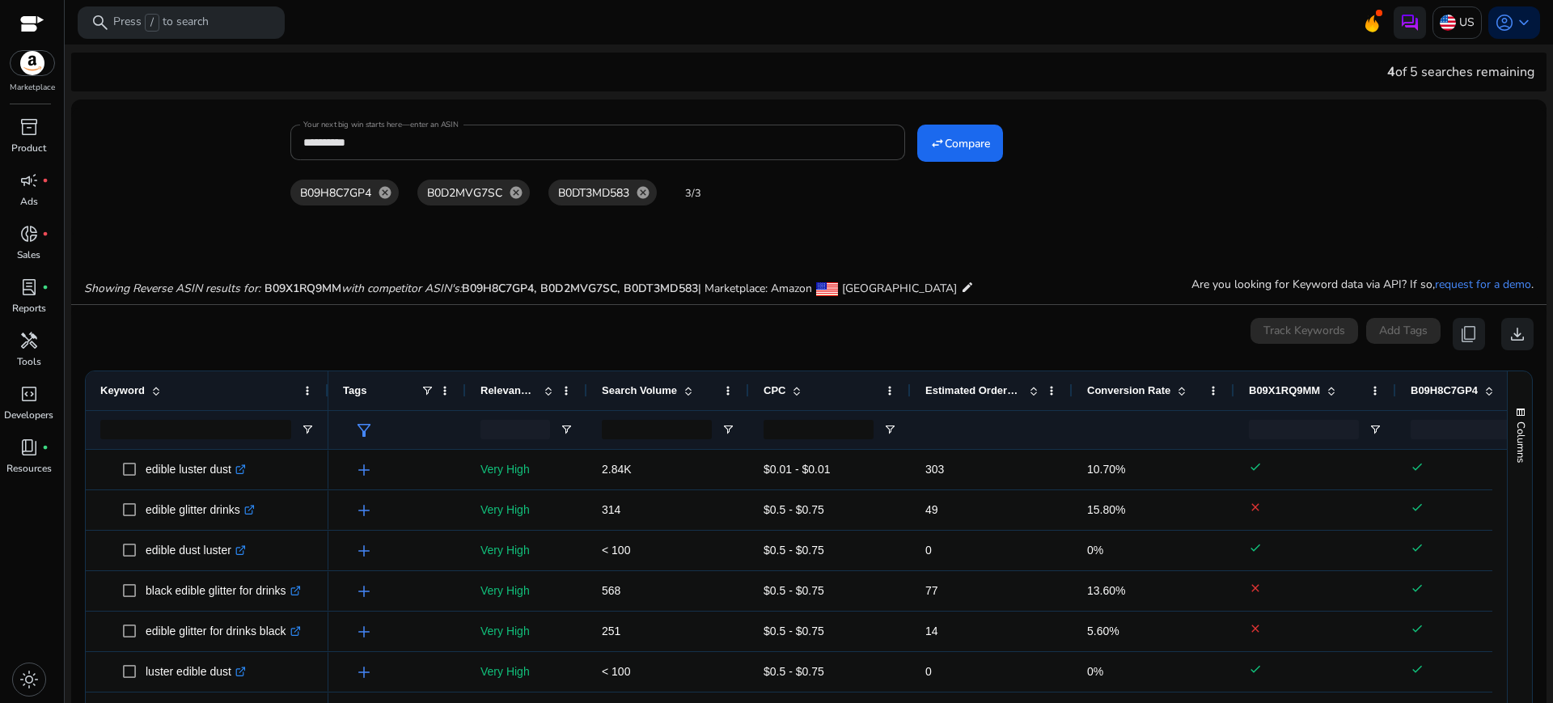
click at [550, 389] on span at bounding box center [548, 390] width 13 height 13
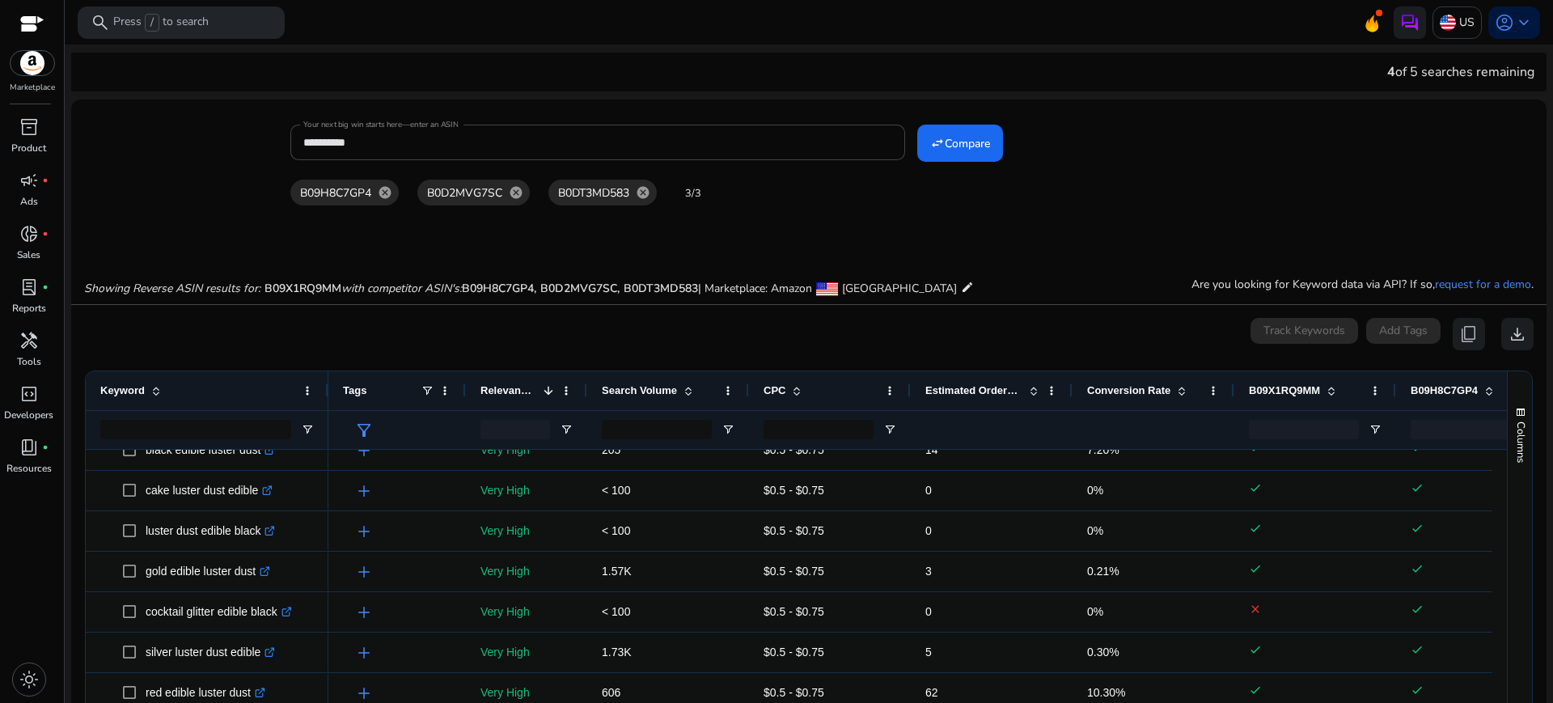
scroll to position [674, 0]
